Goal: Transaction & Acquisition: Purchase product/service

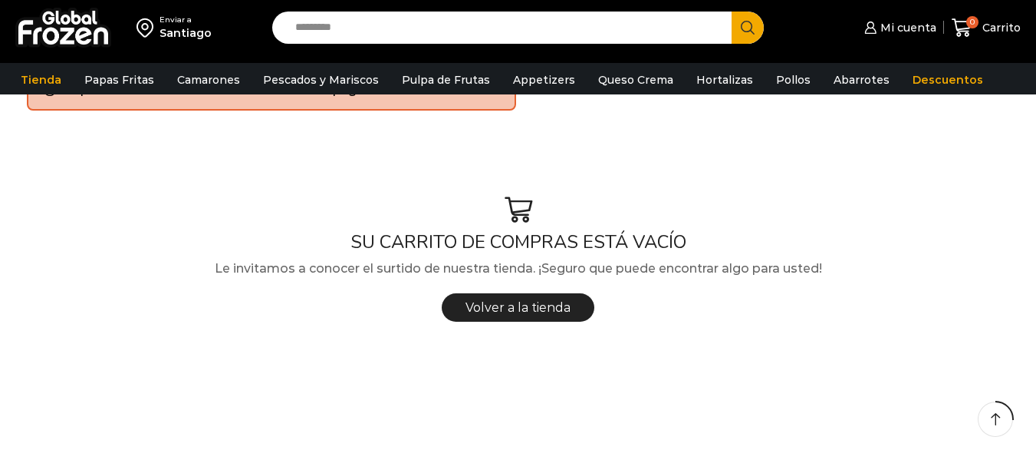
scroll to position [128, 0]
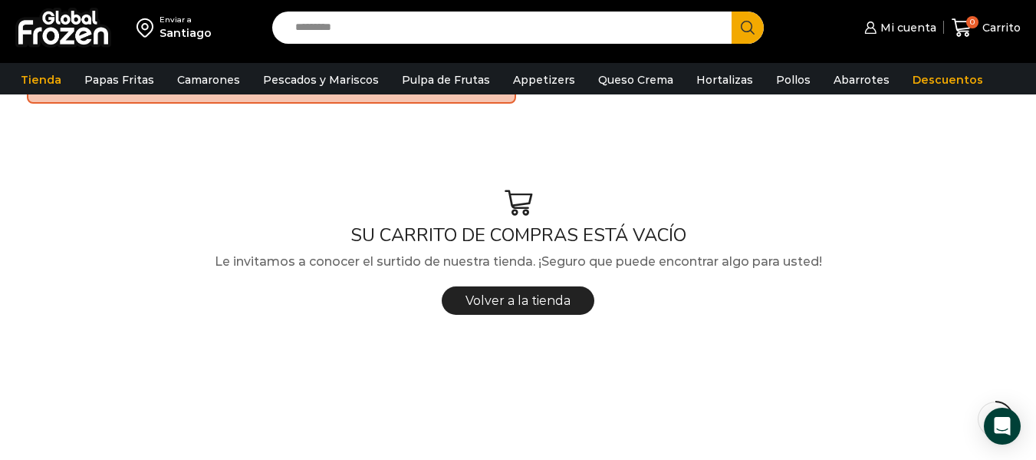
drag, startPoint x: 513, startPoint y: 300, endPoint x: 485, endPoint y: 205, distance: 99.3
click at [513, 300] on span "Volver a la tienda" at bounding box center [518, 300] width 105 height 15
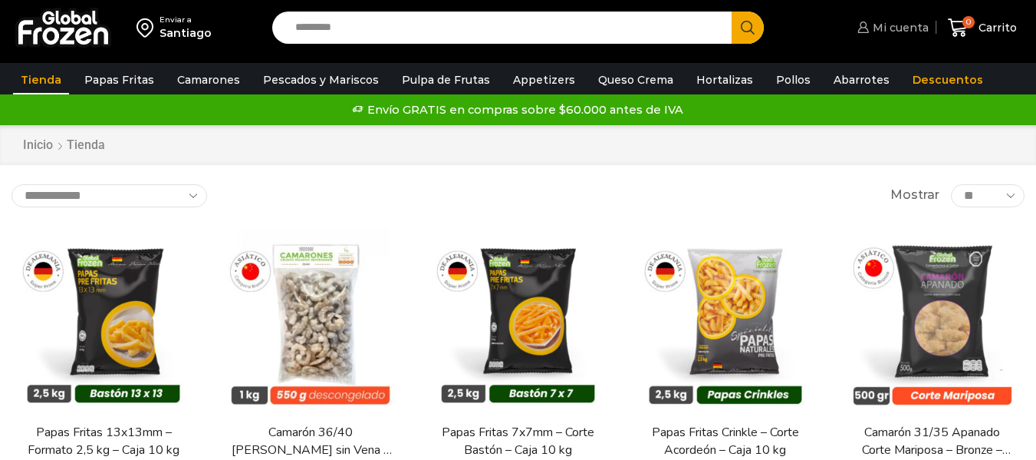
click at [901, 21] on span "Mi cuenta" at bounding box center [899, 27] width 60 height 15
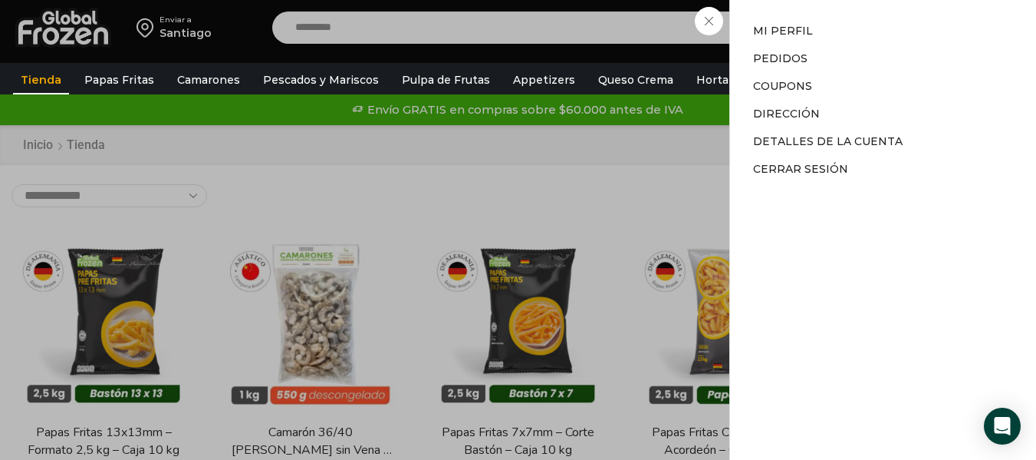
click at [854, 43] on div "Mi cuenta Mi cuenta Mi perfil Pedidos Descargas Coupons Dirección Detalles de l…" at bounding box center [891, 27] width 75 height 31
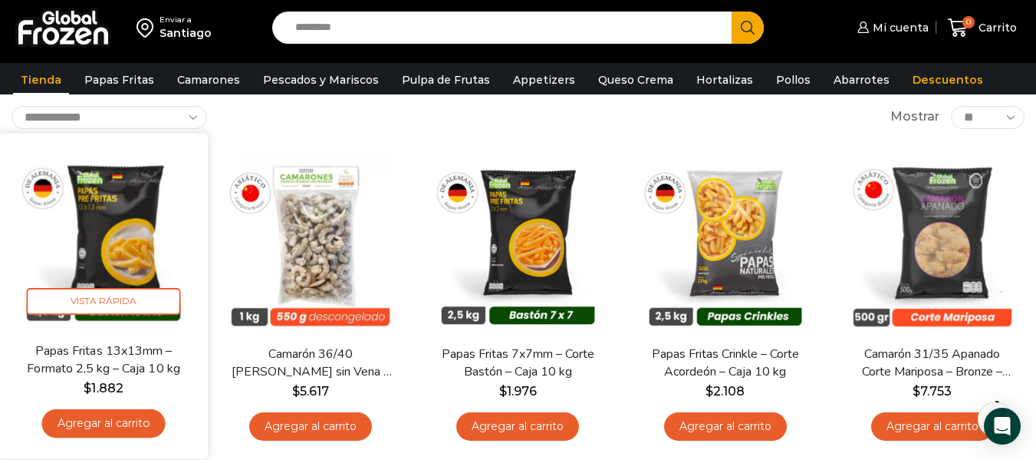
scroll to position [102, 0]
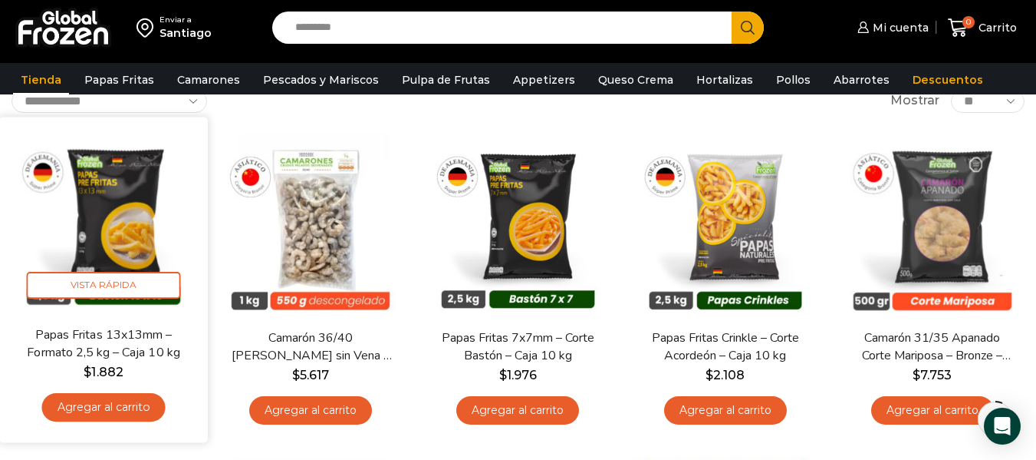
click at [105, 416] on link "Agregar al carrito" at bounding box center [104, 407] width 124 height 28
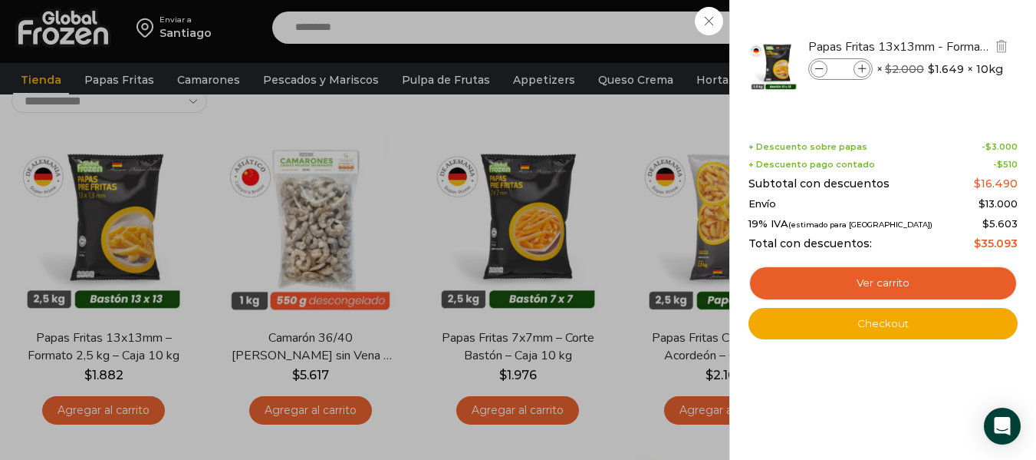
click at [863, 61] on span at bounding box center [862, 69] width 17 height 17
type input "*"
click at [944, 46] on div "1 Carrito 1 1 Shopping Cart *" at bounding box center [982, 28] width 77 height 36
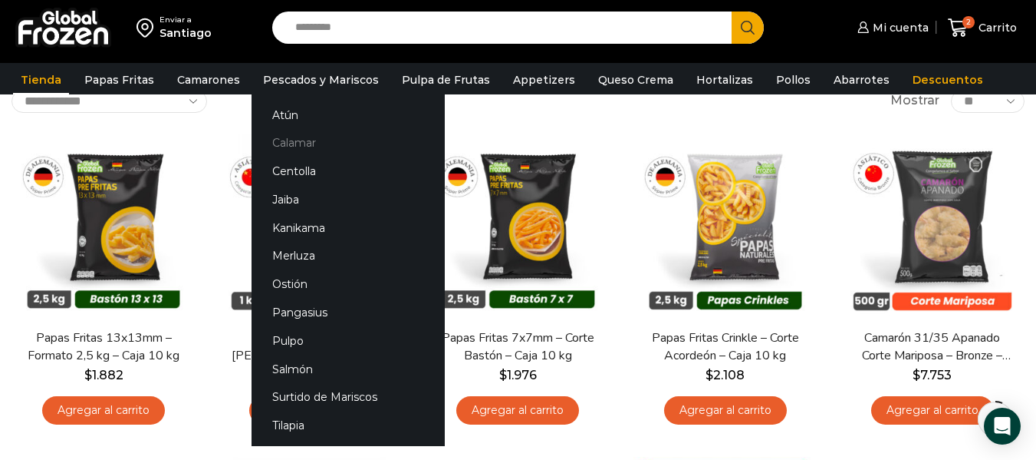
click at [282, 140] on link "Calamar" at bounding box center [348, 143] width 193 height 28
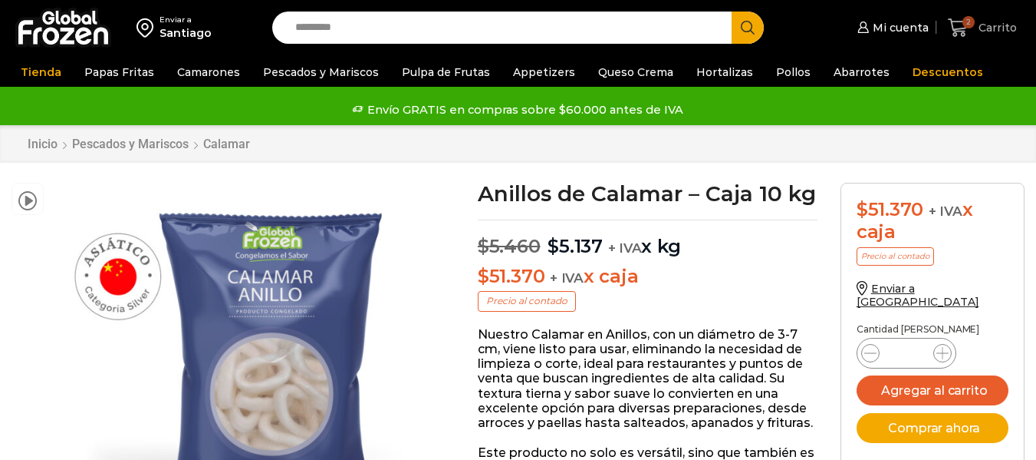
click at [980, 27] on span "Carrito" at bounding box center [996, 27] width 42 height 15
click at [974, 21] on span "2" at bounding box center [969, 22] width 12 height 12
click at [970, 22] on span "2" at bounding box center [969, 22] width 12 height 12
click at [959, 25] on icon at bounding box center [958, 28] width 21 height 21
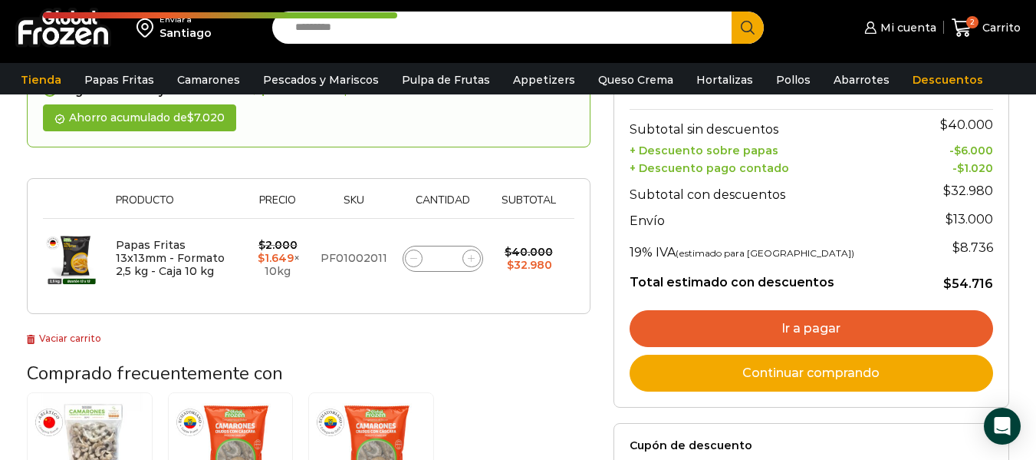
scroll to position [179, 0]
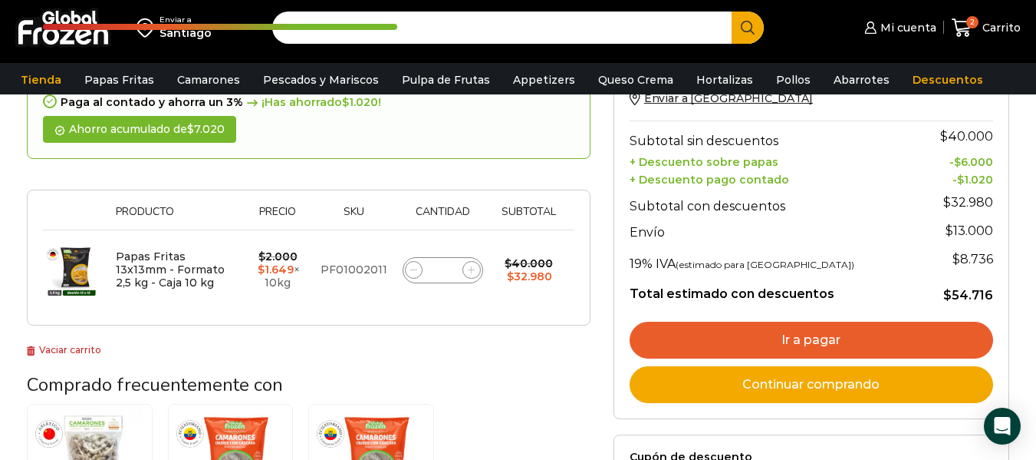
click at [469, 272] on icon at bounding box center [471, 269] width 7 height 7
type input "*"
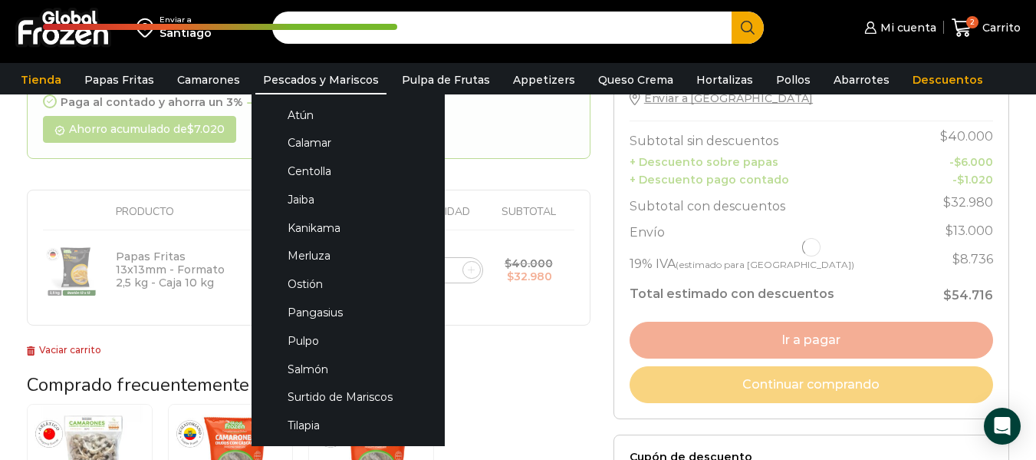
click at [317, 85] on link "Pescados y Mariscos" at bounding box center [320, 79] width 131 height 29
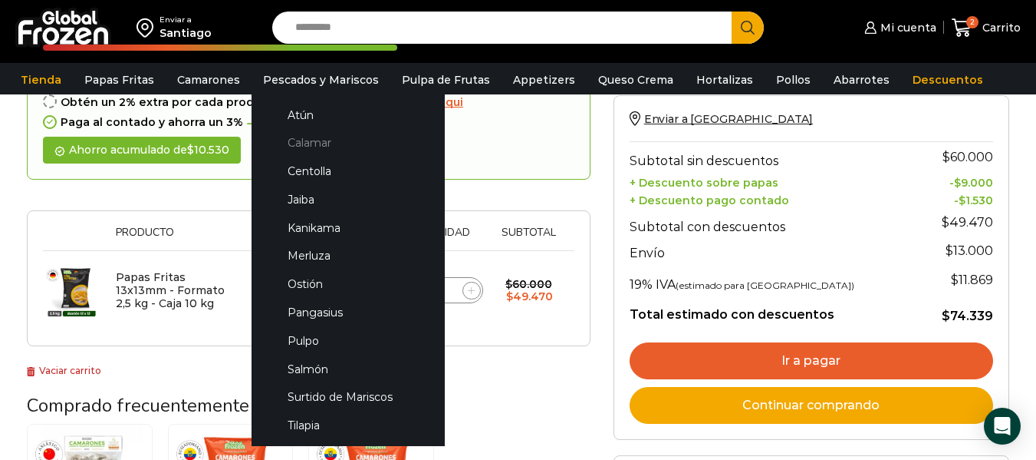
click at [311, 142] on link "Calamar" at bounding box center [348, 143] width 163 height 28
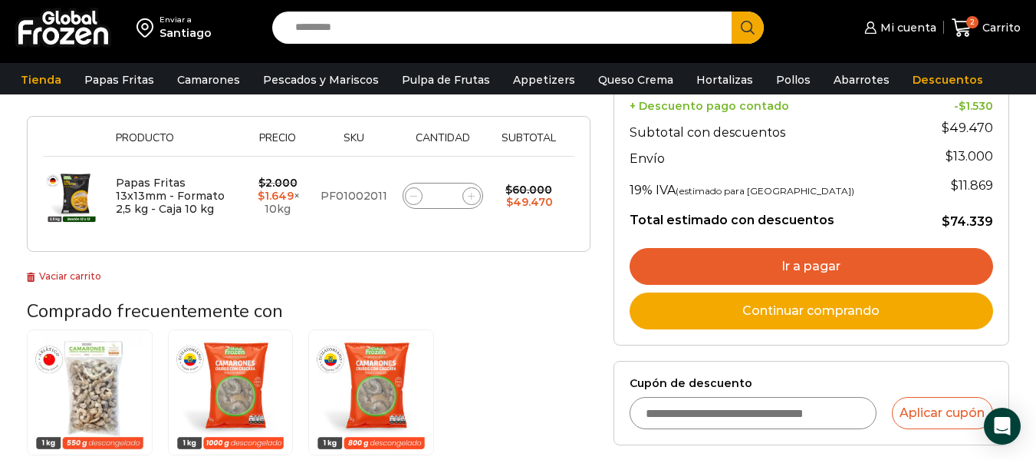
scroll to position [343, 0]
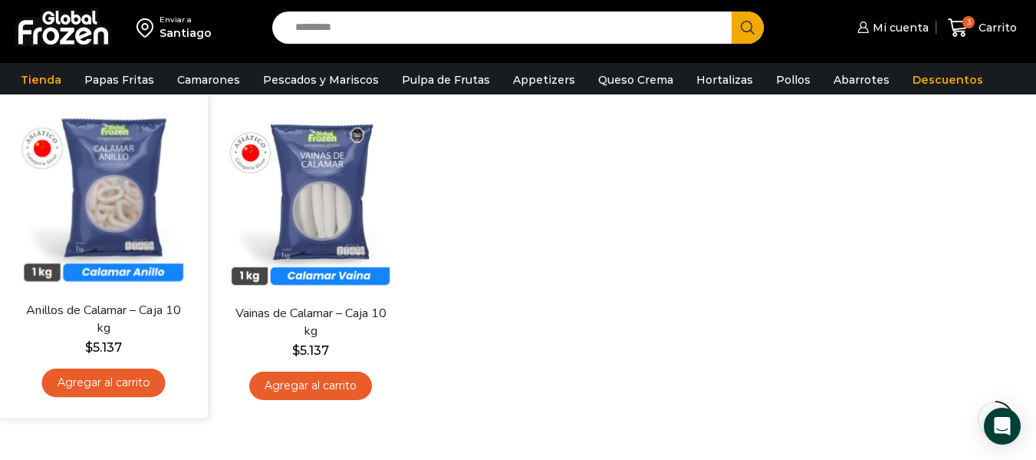
scroll to position [128, 0]
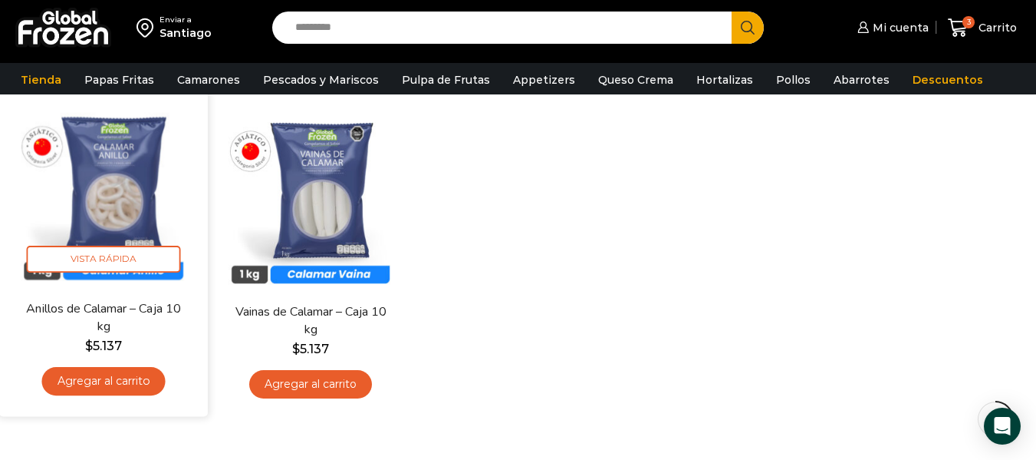
click at [118, 397] on div "Anillos de Calamar – Caja 10 kg $ 5.137 Agregar al carrito" at bounding box center [104, 351] width 186 height 105
click at [118, 384] on link "Agregar al carrito" at bounding box center [104, 381] width 124 height 28
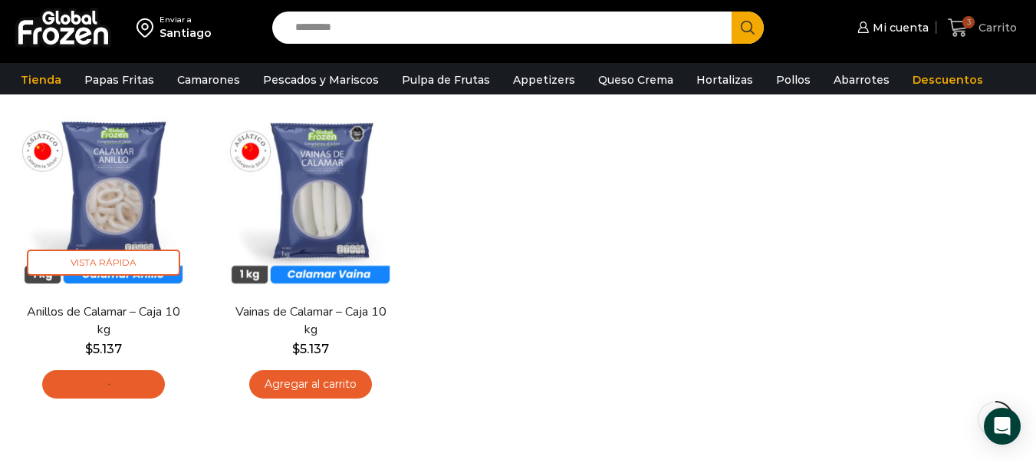
drag, startPoint x: 956, startPoint y: 27, endPoint x: 925, endPoint y: 26, distance: 30.7
click at [956, 26] on icon at bounding box center [958, 28] width 21 height 21
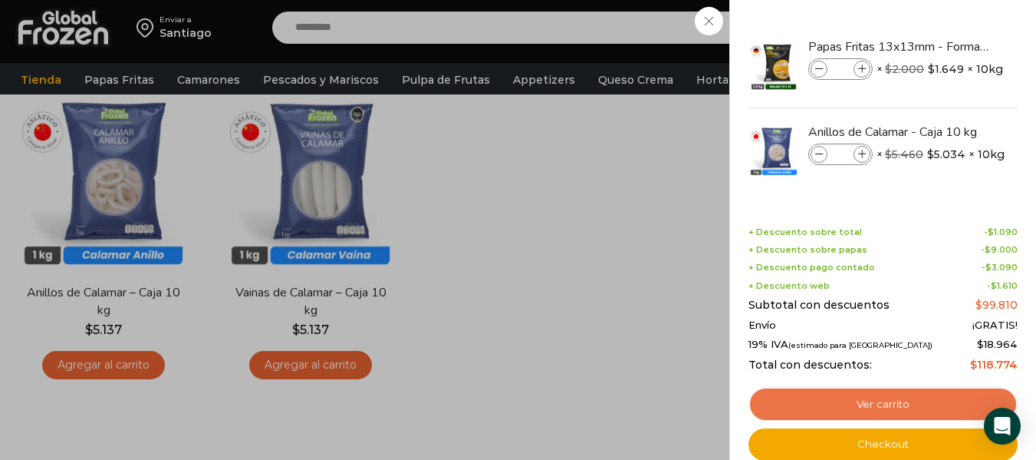
scroll to position [230, 0]
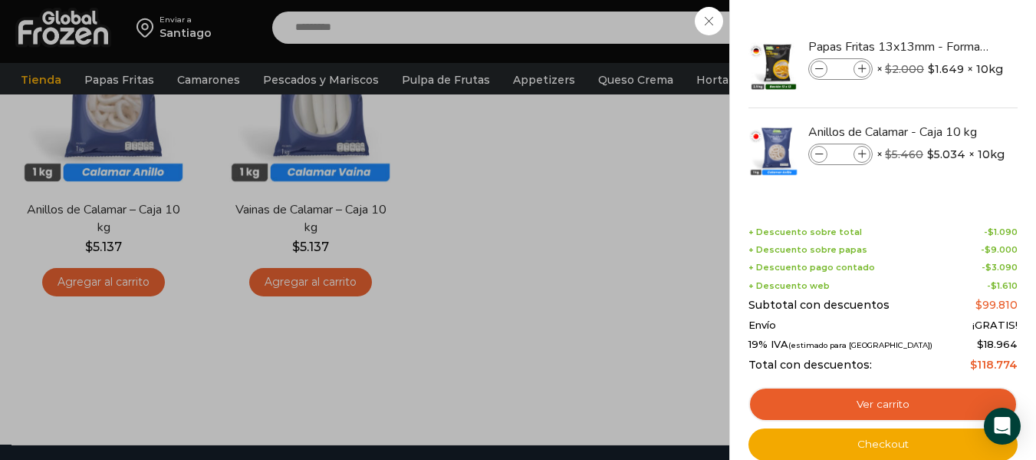
drag, startPoint x: 868, startPoint y: 403, endPoint x: 773, endPoint y: 287, distance: 149.9
click at [868, 403] on link "Ver carrito" at bounding box center [883, 404] width 269 height 35
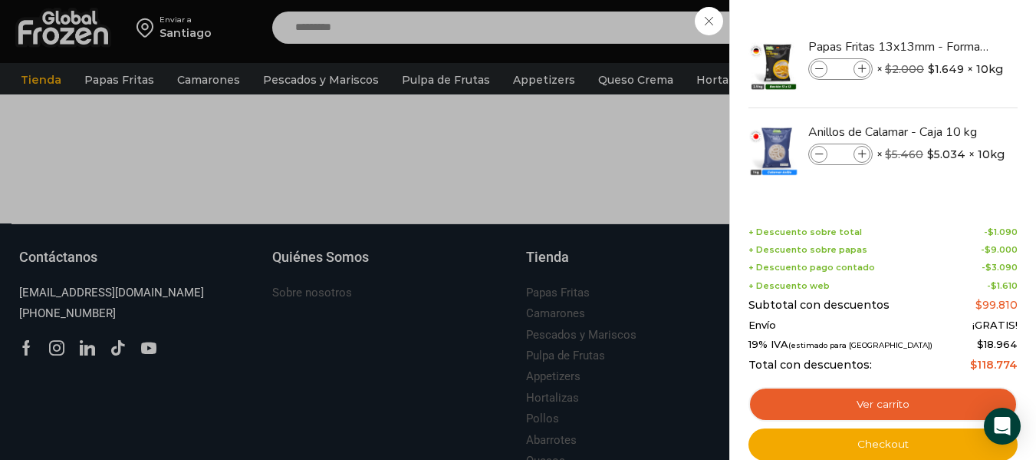
scroll to position [460, 0]
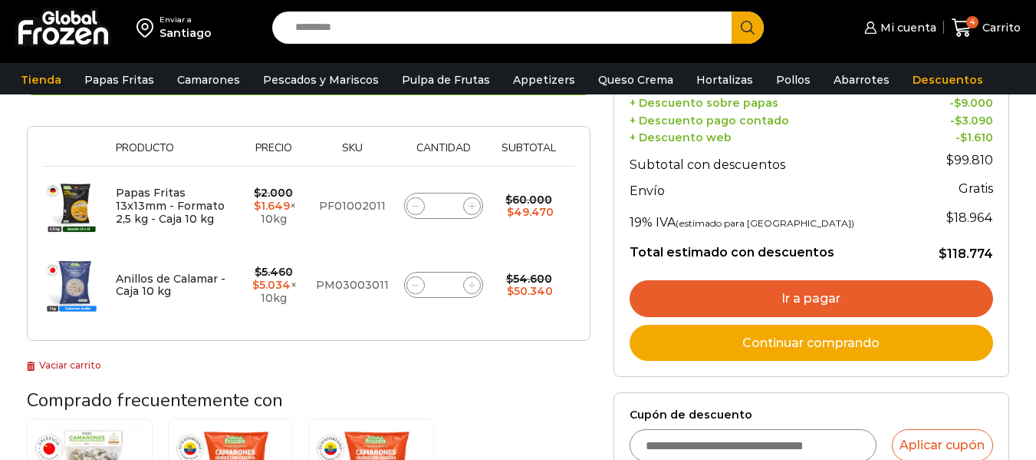
scroll to position [255, 0]
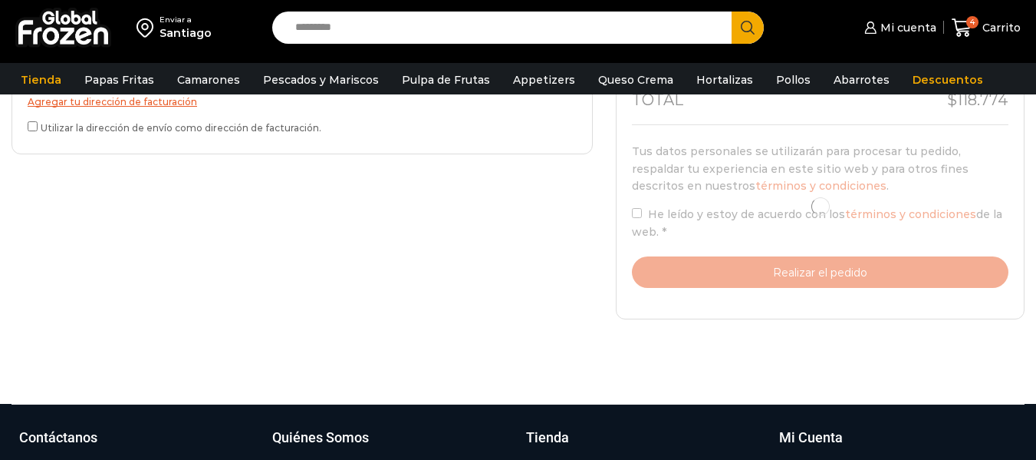
scroll to position [588, 0]
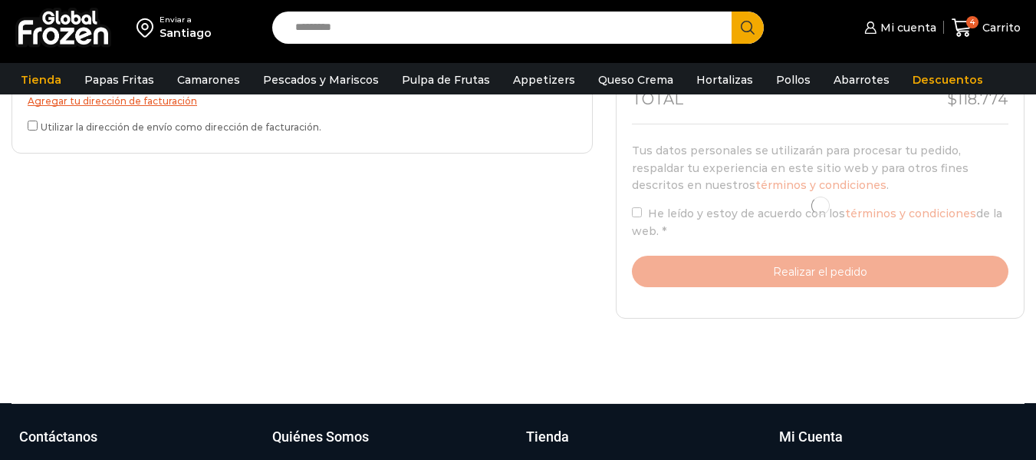
click at [637, 212] on div at bounding box center [820, 205] width 377 height 163
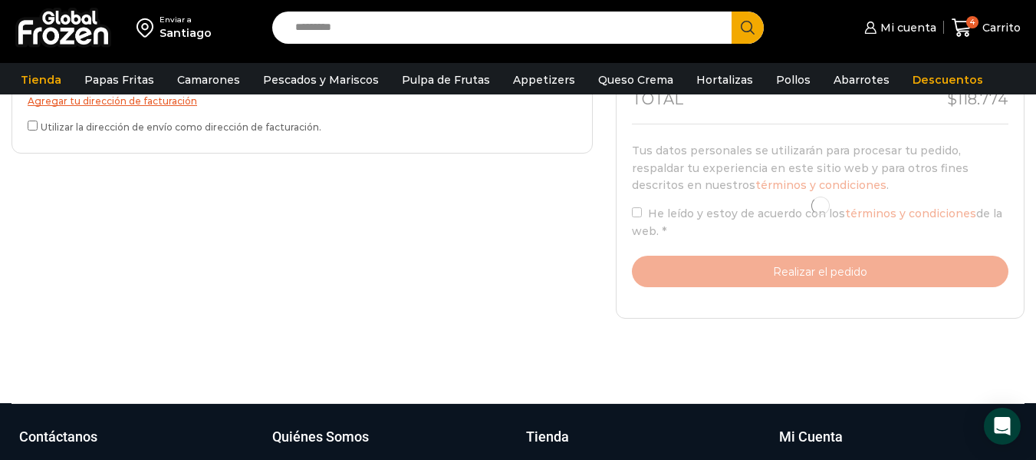
click at [637, 212] on div at bounding box center [820, 205] width 377 height 163
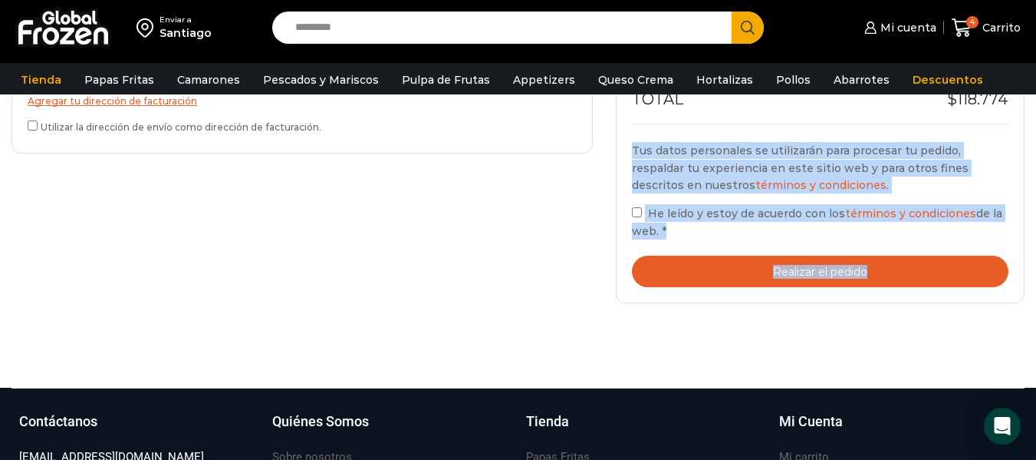
click at [808, 268] on button "Realizar el pedido" at bounding box center [820, 270] width 377 height 31
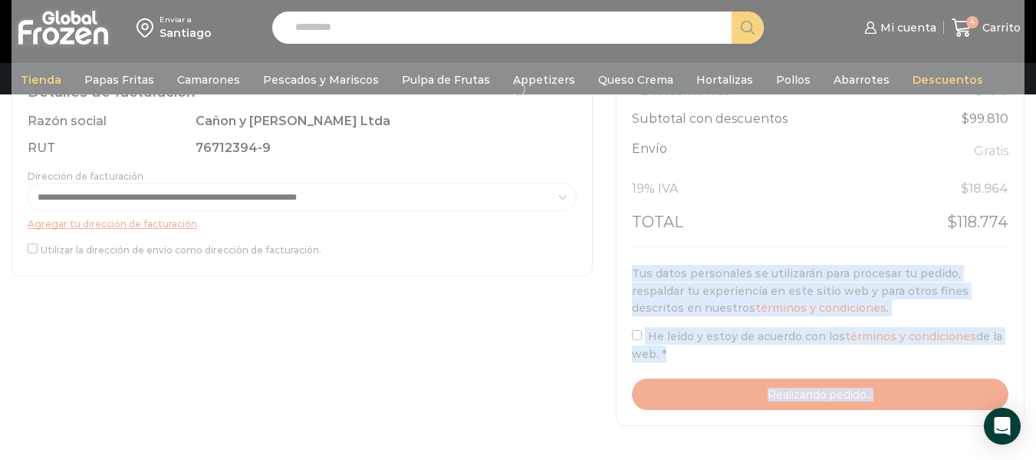
scroll to position [486, 0]
